Goal: Find specific page/section: Find specific page/section

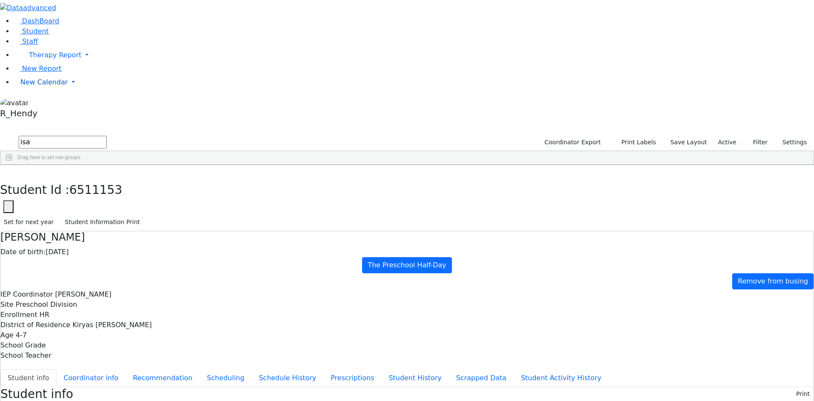
click at [35, 91] on link "New Calendar" at bounding box center [414, 82] width 801 height 17
click at [45, 113] on span "Teacher Report" at bounding box center [45, 109] width 51 height 8
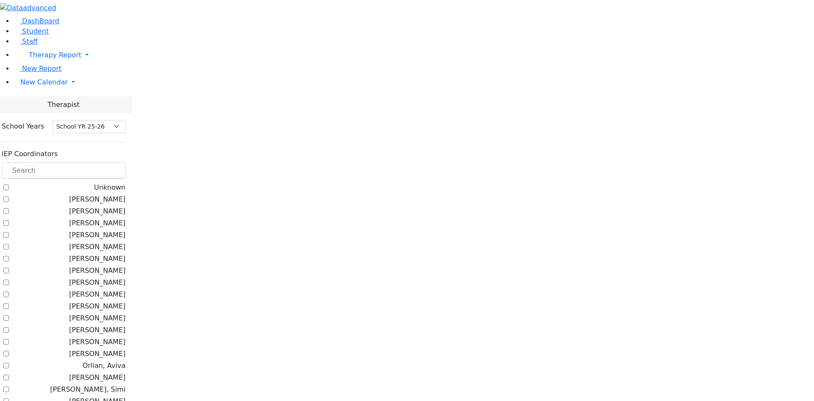
select select "212"
click at [107, 194] on label "Litzman, Shterna" at bounding box center [97, 199] width 56 height 10
click at [9, 196] on input "Litzman, Shterna" at bounding box center [6, 199] width 6 height 6
checkbox input "true"
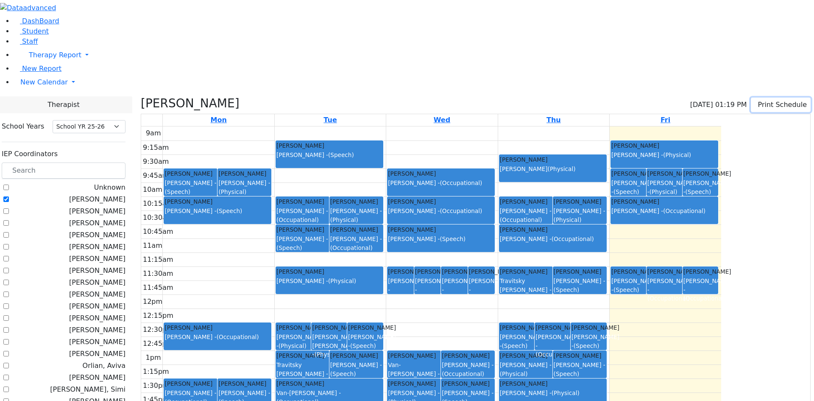
click at [763, 98] on button "Print Schedule" at bounding box center [781, 105] width 60 height 14
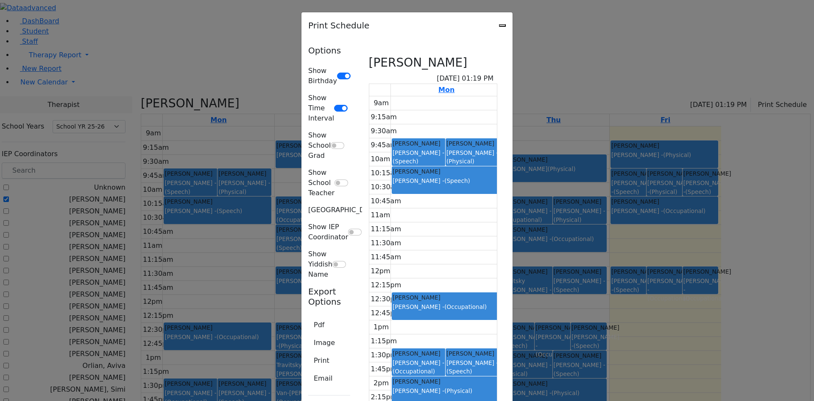
click at [502, 25] on icon "Close" at bounding box center [502, 25] width 0 height 0
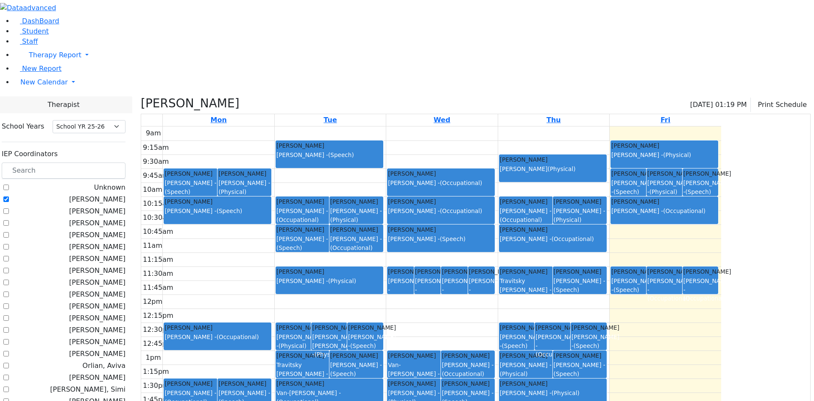
click at [40, 91] on li "New Calendar Calendar Teacher Report" at bounding box center [414, 82] width 801 height 17
click at [40, 91] on link "New Calendar" at bounding box center [414, 82] width 801 height 17
click at [39, 103] on span "Calendar" at bounding box center [33, 99] width 31 height 8
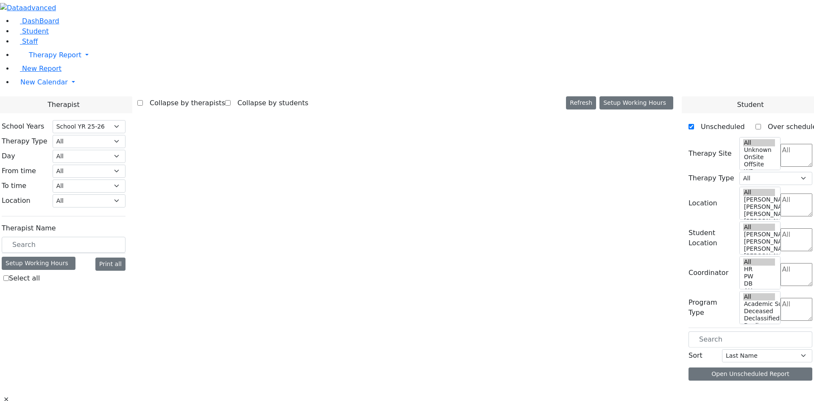
select select "212"
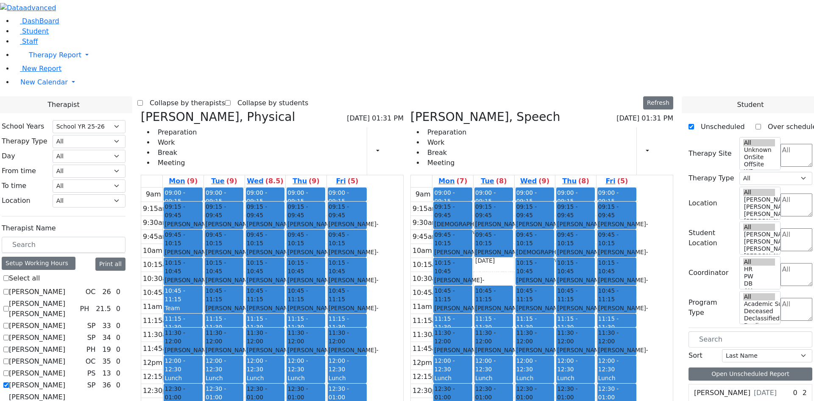
scroll to position [212, 0]
click at [501, 322] on div "9am 9:15am 9:30am 9:45am 10am 10:15am 10:30am 10:45am 11am 11:15am 11:30am 11:4…" at bounding box center [524, 355] width 226 height 336
click at [501, 334] on div "9am 9:15am 9:30am 9:45am 10am 10:15am 10:30am 10:45am 11am 11:15am 11:30am 11:4…" at bounding box center [524, 355] width 226 height 336
click at [34, 45] on link "Staff" at bounding box center [26, 41] width 24 height 8
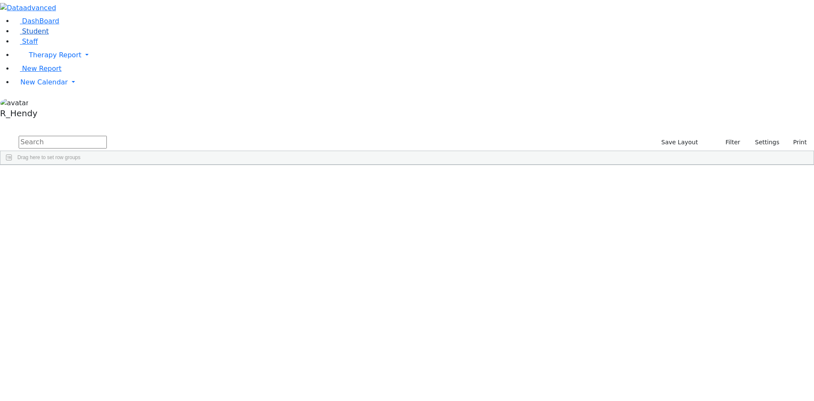
drag, startPoint x: 0, startPoint y: 0, endPoint x: 36, endPoint y: 64, distance: 73.7
click at [36, 35] on link "Student" at bounding box center [31, 31] width 35 height 8
click at [107, 136] on input "text" at bounding box center [63, 142] width 88 height 13
type input "avru"
click at [162, 238] on div "Avrumi" at bounding box center [134, 244] width 53 height 12
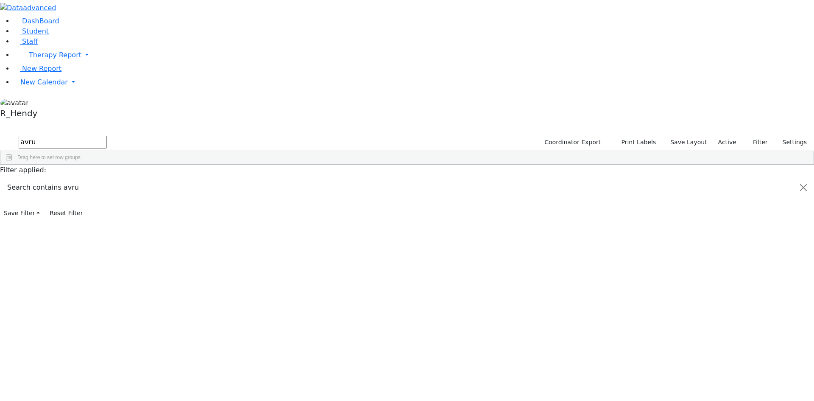
click at [215, 238] on div "09/22/2021" at bounding box center [188, 244] width 53 height 12
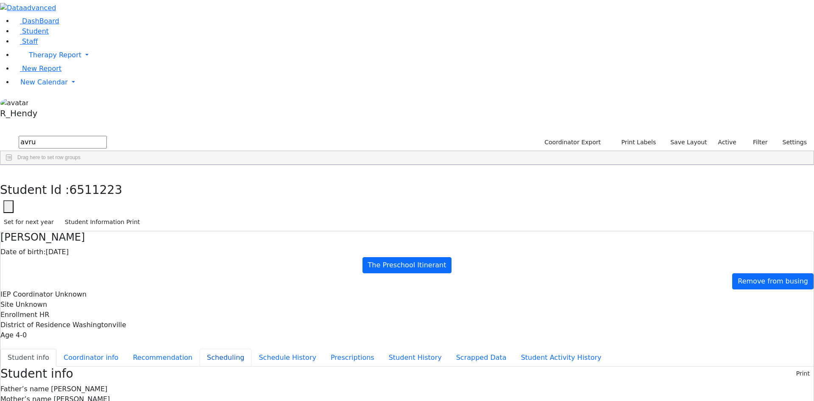
click at [200, 349] on button "Scheduling" at bounding box center [226, 358] width 52 height 18
click at [39, 86] on span "New Calendar" at bounding box center [43, 82] width 47 height 8
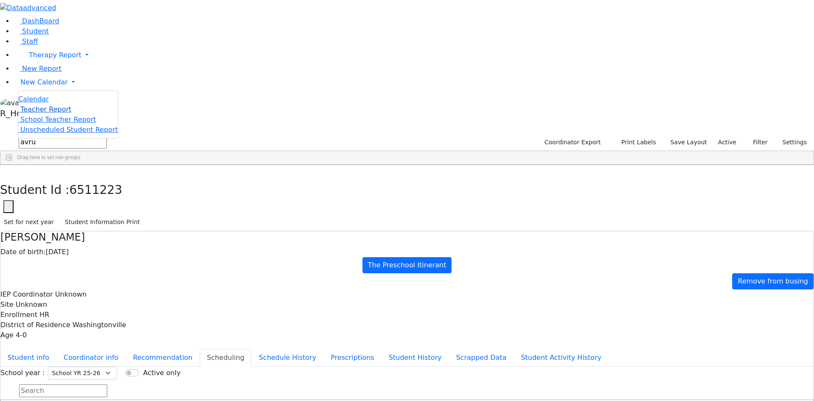
click at [35, 113] on span "Teacher Report" at bounding box center [45, 109] width 51 height 8
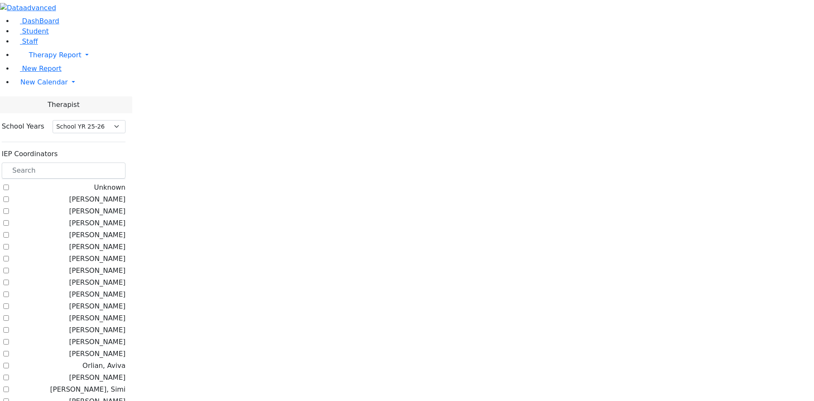
select select "212"
click at [36, 86] on span "New Calendar" at bounding box center [43, 82] width 47 height 8
click at [49, 103] on span "Calendar" at bounding box center [33, 99] width 31 height 8
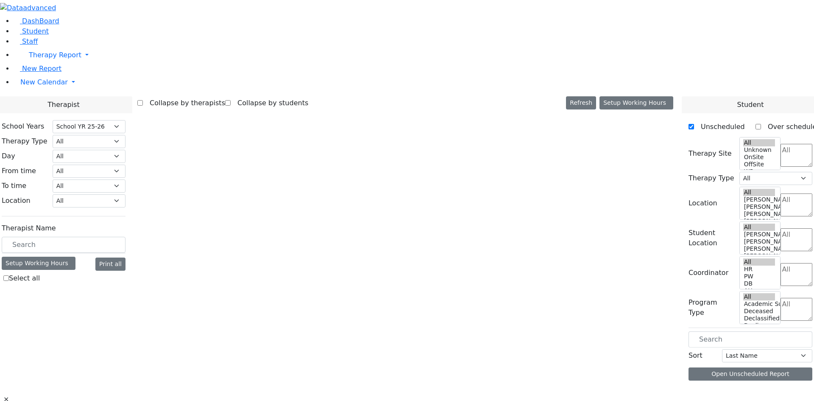
select select "212"
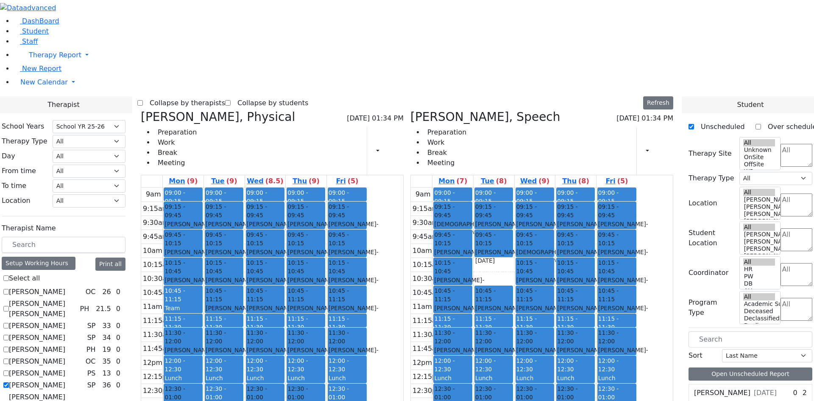
click at [482, 323] on div "9am 9:15am 9:30am 9:45am 10am 10:15am 10:30am 10:45am 11am 11:15am 11:30am 11:4…" at bounding box center [524, 355] width 226 height 336
click at [37, 35] on span "Student" at bounding box center [35, 31] width 27 height 8
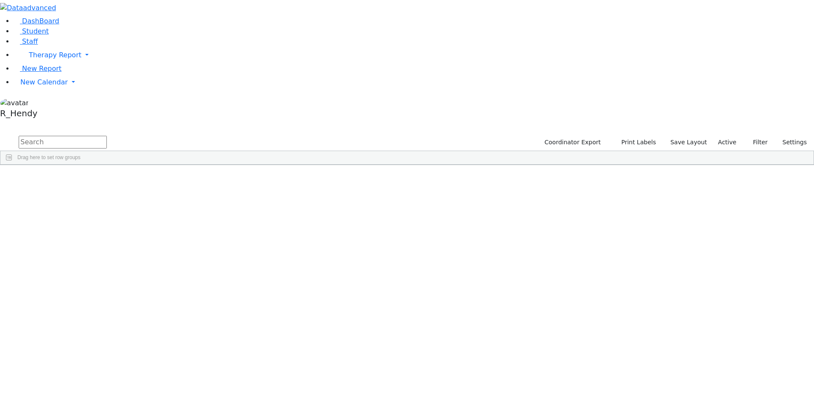
click at [107, 136] on input "text" at bounding box center [63, 142] width 88 height 13
type input "[PERSON_NAME]"
click at [162, 250] on div "[PERSON_NAME]" at bounding box center [134, 256] width 53 height 12
